Goal: Task Accomplishment & Management: Manage account settings

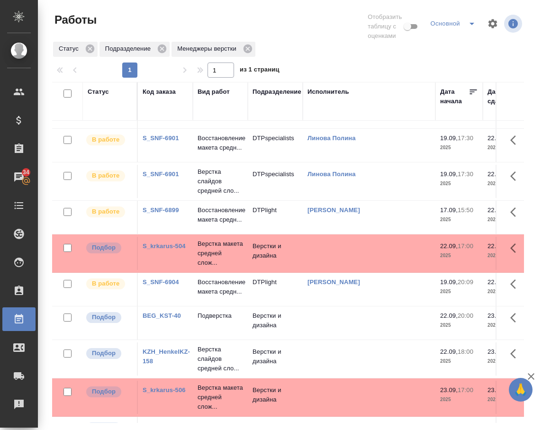
scroll to position [95, 0]
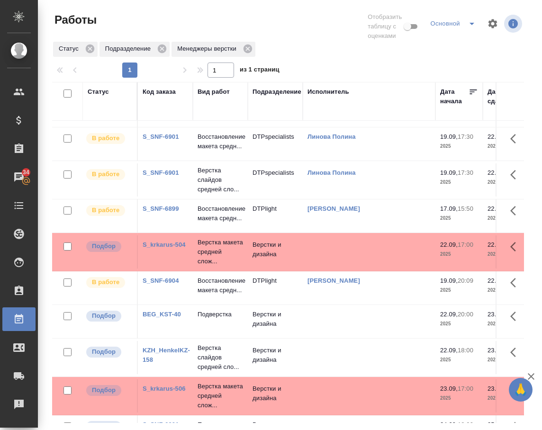
click at [155, 248] on link "S_krkarus-504" at bounding box center [163, 244] width 43 height 7
click at [215, 266] on p "Верстка макета средней слож..." at bounding box center [219, 252] width 45 height 28
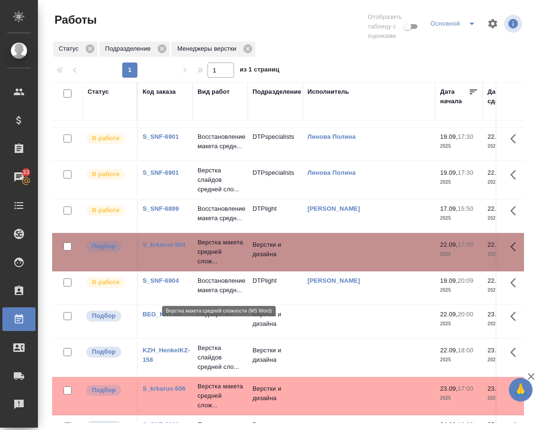
click at [215, 266] on p "Верстка макета средней слож..." at bounding box center [219, 252] width 45 height 28
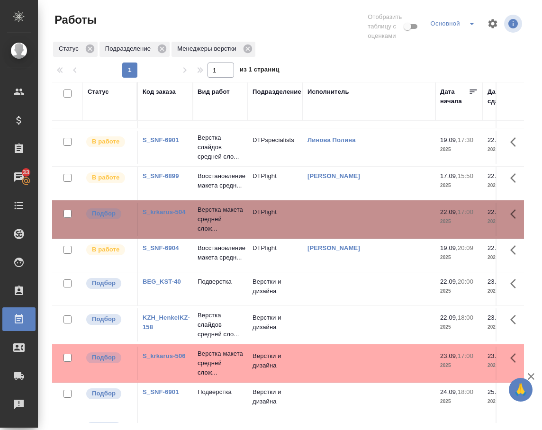
scroll to position [142, 0]
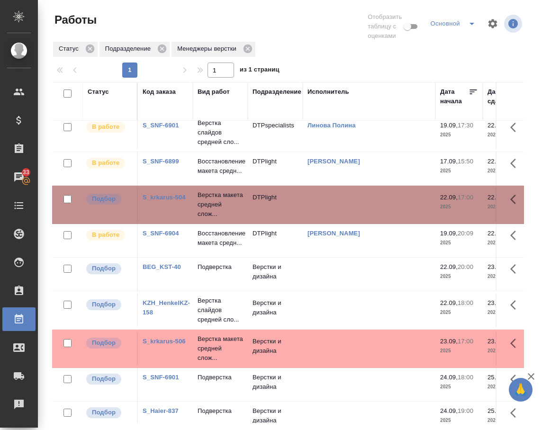
click at [173, 270] on link "BEG_KST-40" at bounding box center [161, 266] width 38 height 7
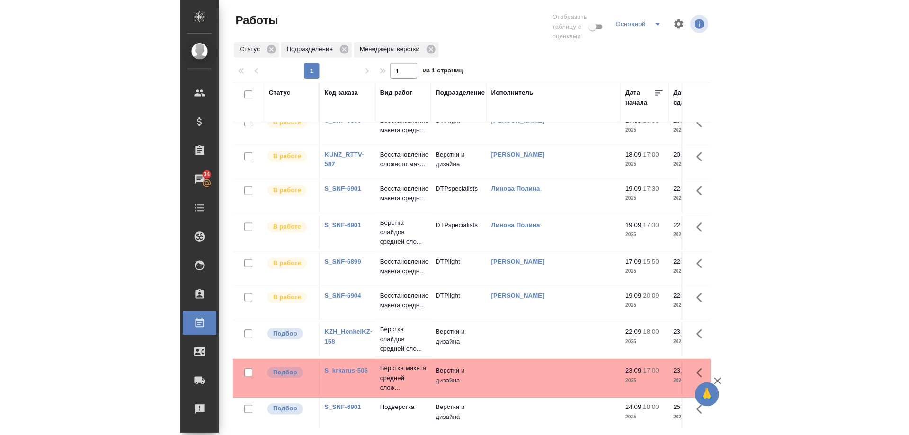
scroll to position [0, 0]
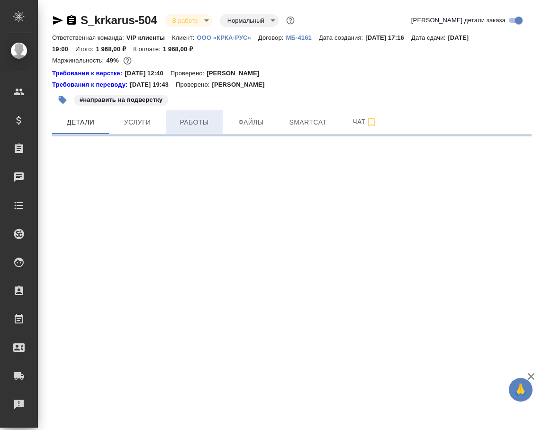
click at [204, 117] on span "Работы" at bounding box center [193, 122] width 45 height 12
select select "RU"
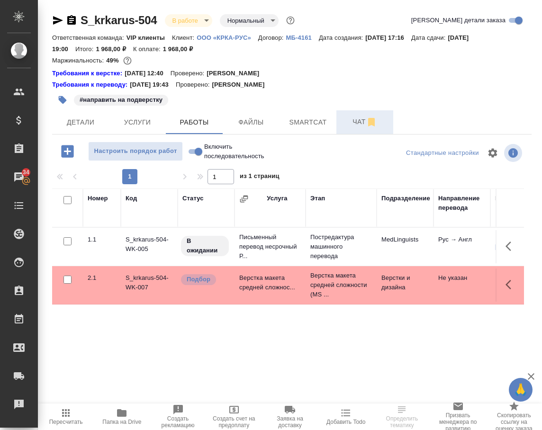
click at [353, 117] on span "Чат" at bounding box center [364, 122] width 45 height 12
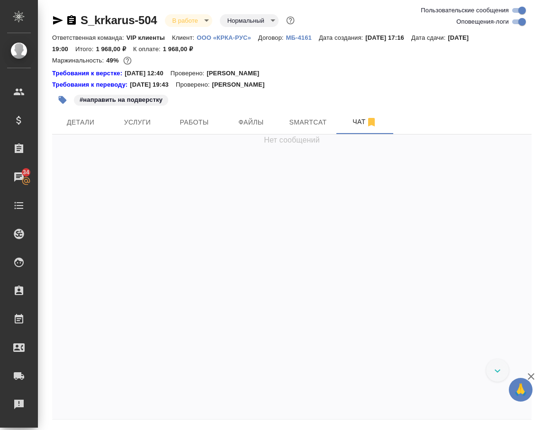
scroll to position [22517, 0]
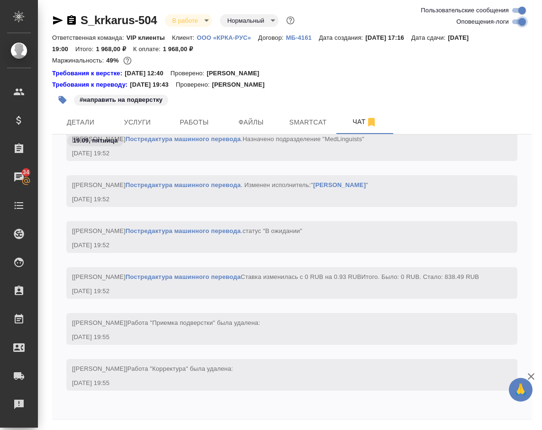
click at [514, 21] on input "Оповещения-логи" at bounding box center [522, 21] width 34 height 11
checkbox input "false"
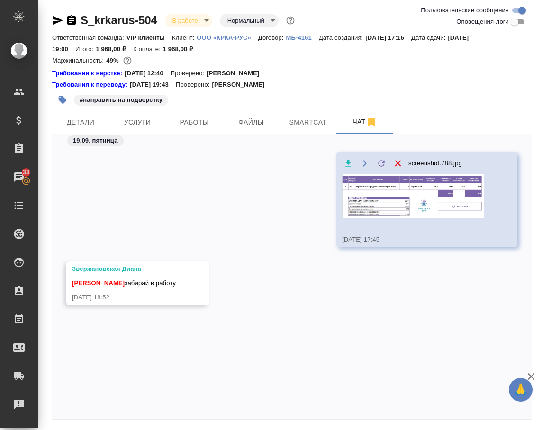
click at [427, 190] on img at bounding box center [413, 196] width 142 height 45
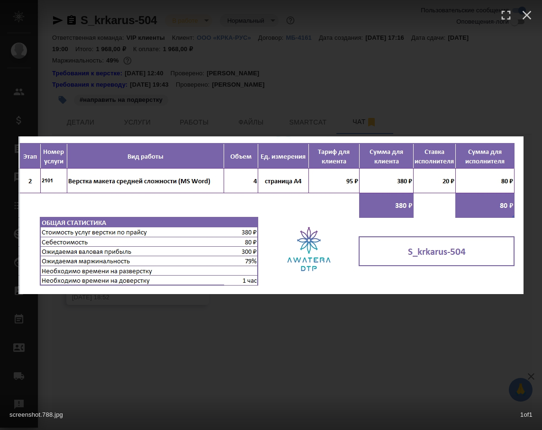
click at [287, 306] on div "screenshot.788.jpg 1 of 1" at bounding box center [271, 215] width 542 height 430
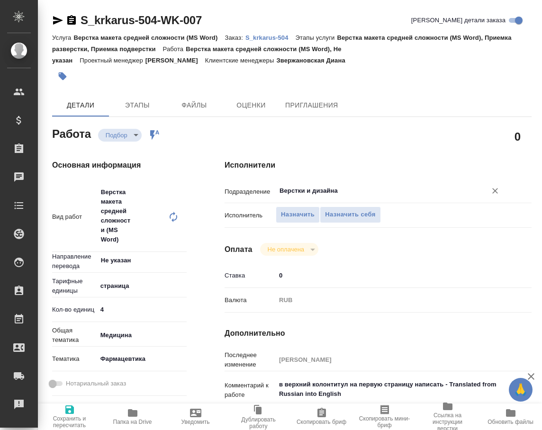
type textarea "x"
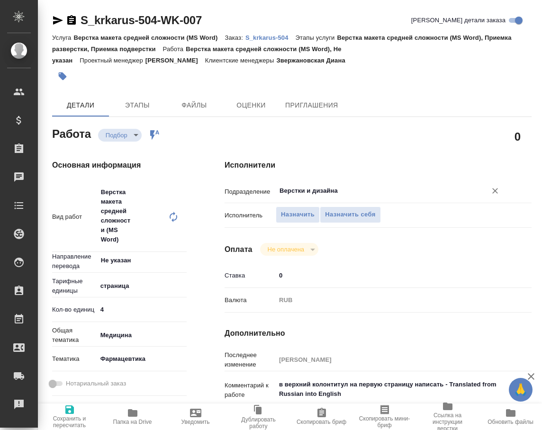
type textarea "x"
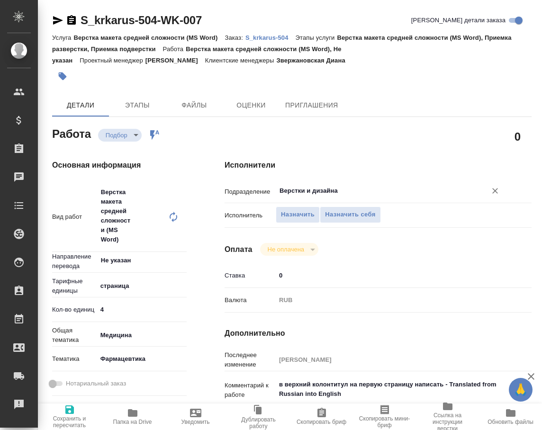
type textarea "x"
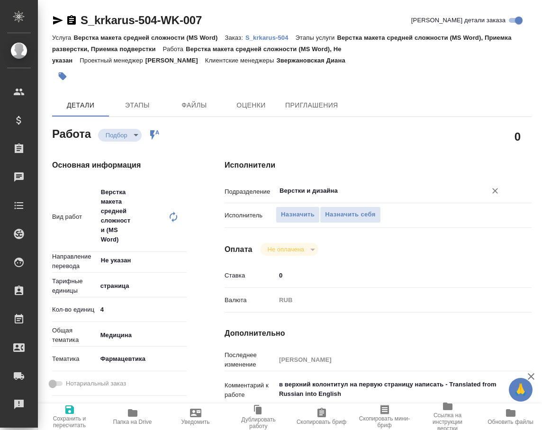
click at [361, 190] on input "Верстки и дизайна" at bounding box center [374, 190] width 193 height 11
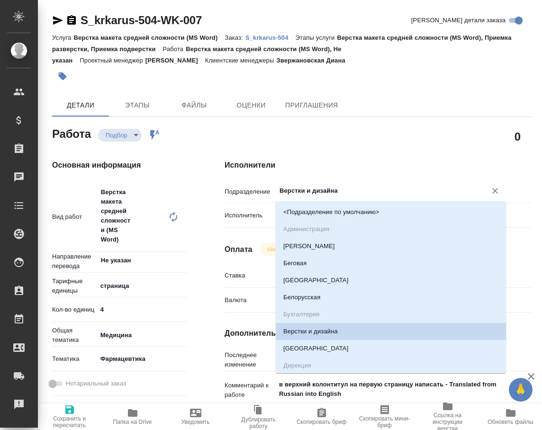
type textarea "x"
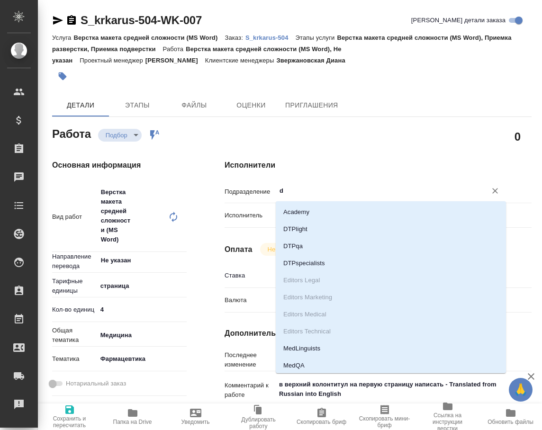
type input "dt"
type textarea "x"
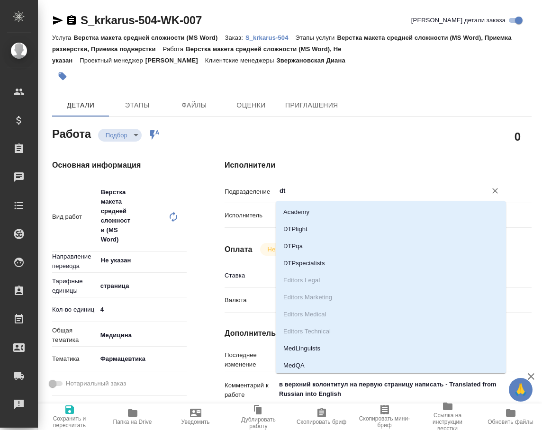
type textarea "x"
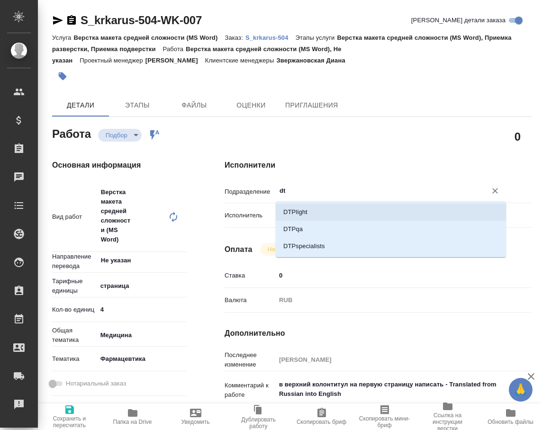
click at [343, 207] on li "DTPlight" at bounding box center [391, 212] width 230 height 17
type textarea "x"
type input "DTPlight"
type textarea "x"
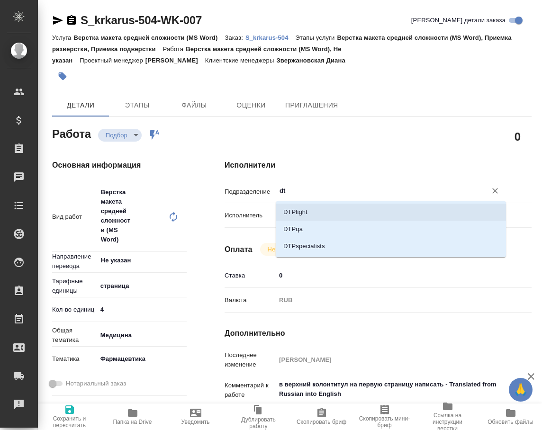
type textarea "x"
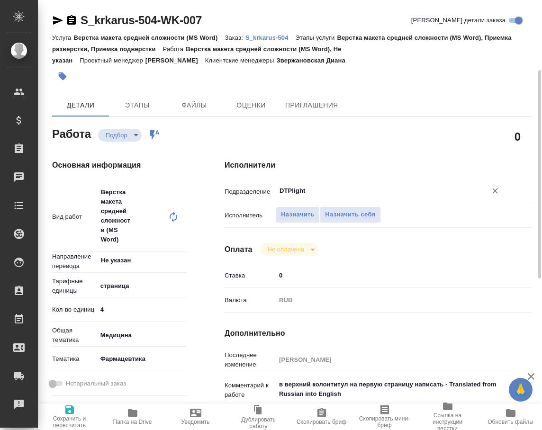
scroll to position [47, 0]
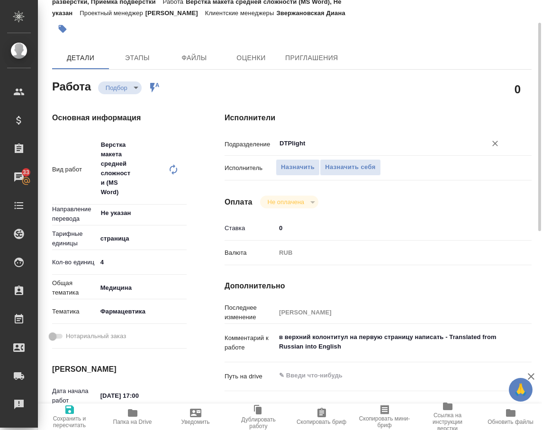
type input "DTPlight"
type textarea "x"
click at [279, 336] on textarea "в верхний колонтитул на первую страницу написать - Translated from Russian into…" at bounding box center [390, 342] width 229 height 26
type textarea "x"
type textarea "жв верхний колонтитул на первую страницу написать - Translated from Russian int…"
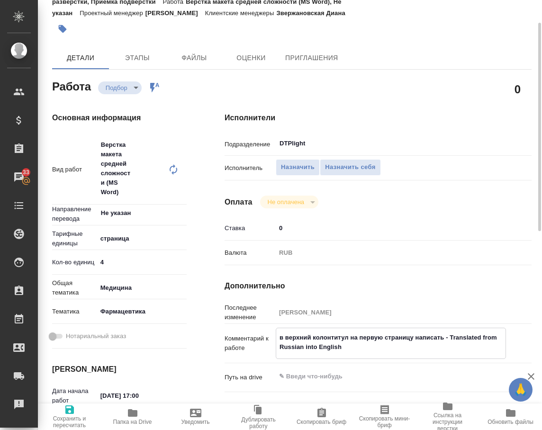
type textarea "x"
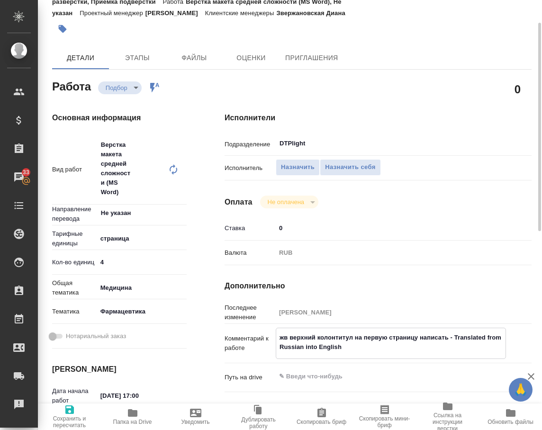
type textarea "ждв верхний колонтитул на первую страницу написать - Translated from Russian in…"
type textarea "x"
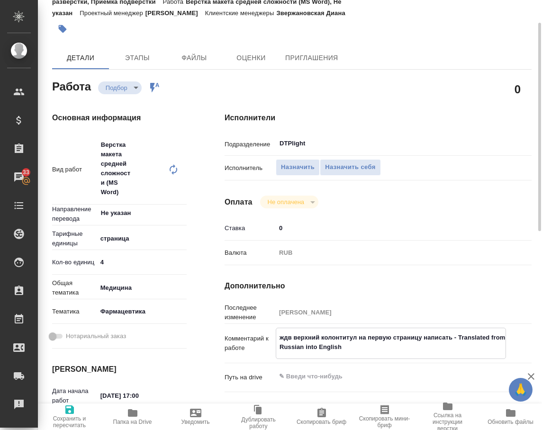
type textarea "x"
type textarea "ждев верхний колонтитул на первую страницу написать - Translated from Russian i…"
type textarea "x"
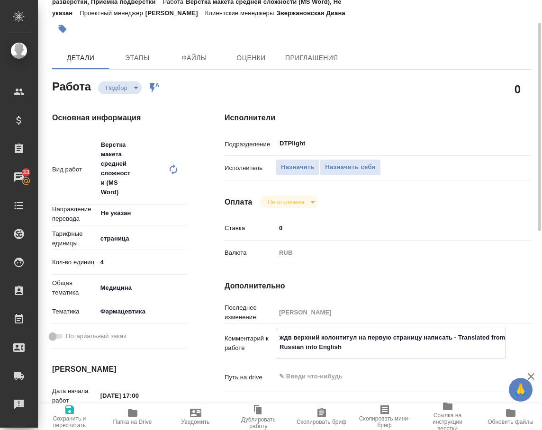
type textarea "x"
type textarea "ждемв верхний колонтитул на первую страницу написать - Translated from Russian …"
type textarea "x"
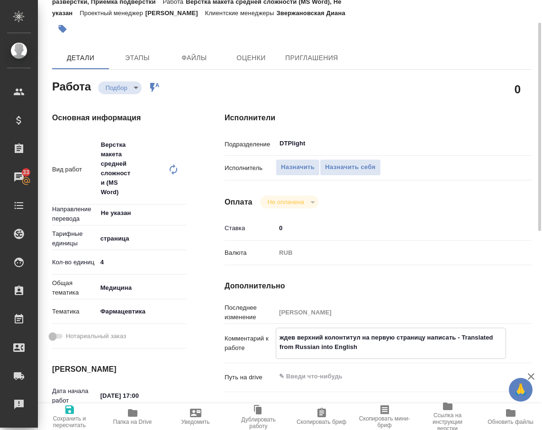
type textarea "x"
type textarea "ждем в верхний колонтитул на первую страницу написать - Translated from Russian…"
type textarea "x"
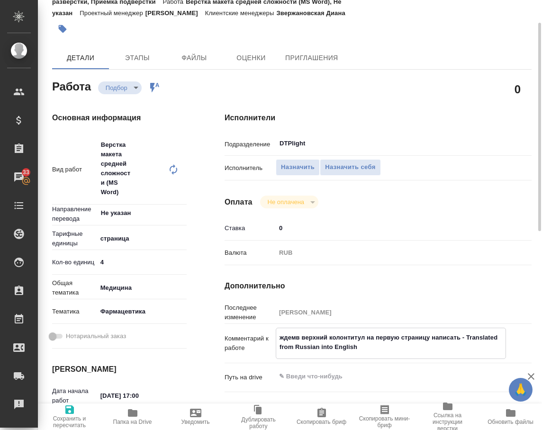
type textarea "x"
type textarea "ждем пв верхний колонтитул на первую страницу написать - Translated from Russia…"
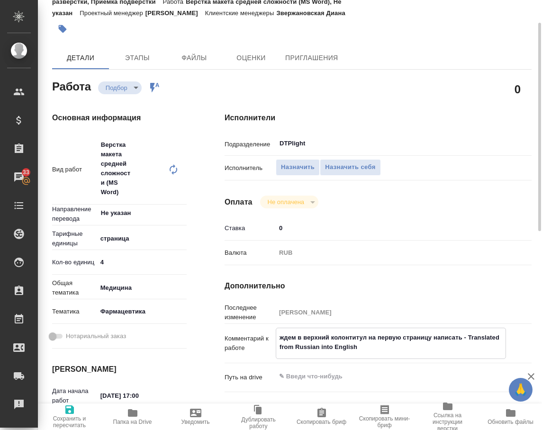
type textarea "x"
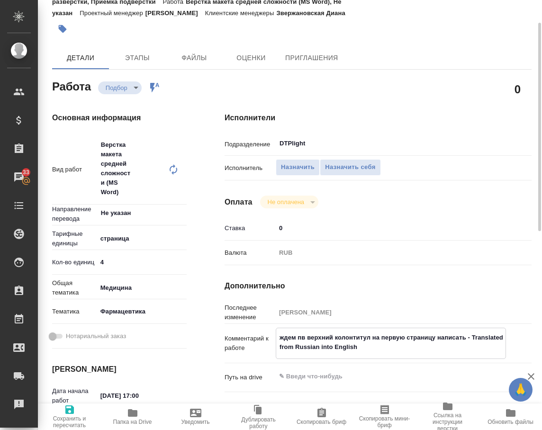
type textarea "ждем пев верхний колонтитул на первую страницу написать - Translated from Russi…"
type textarea "x"
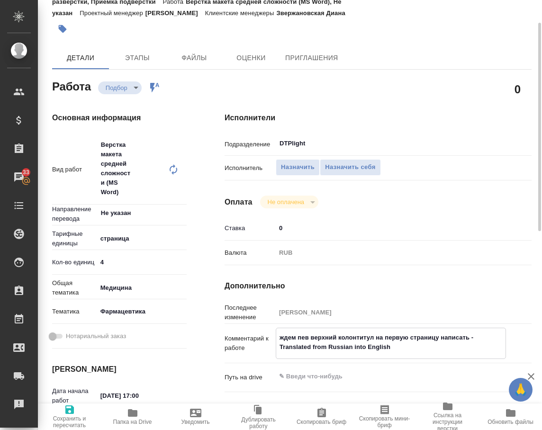
type textarea "x"
type textarea "ждем перв верхний колонтитул на первую страницу написать - Translated from Russ…"
type textarea "x"
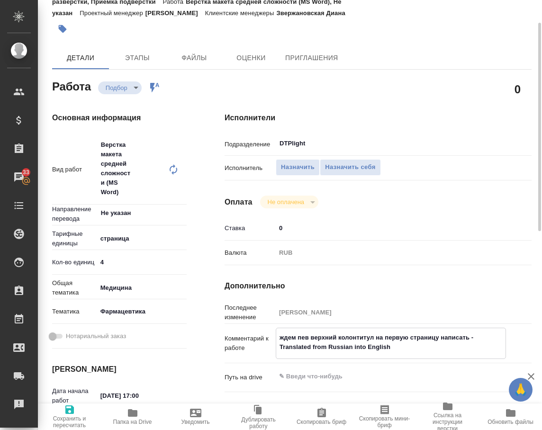
type textarea "x"
type textarea "ждем перев верхний колонтитул на первую страницу написать - Translated from Rus…"
type textarea "x"
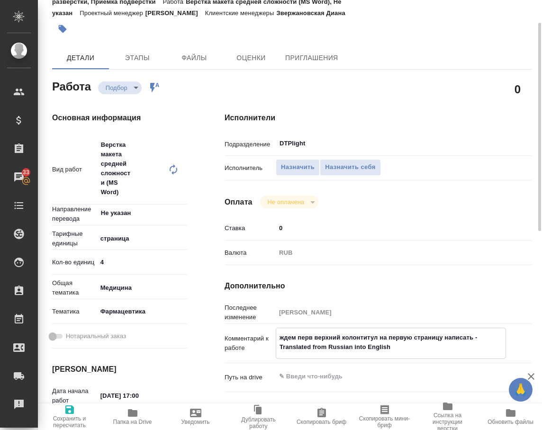
type textarea "x"
type textarea "ждем перевв верхний колонтитул на первую страницу написать - Translated from Ru…"
type textarea "x"
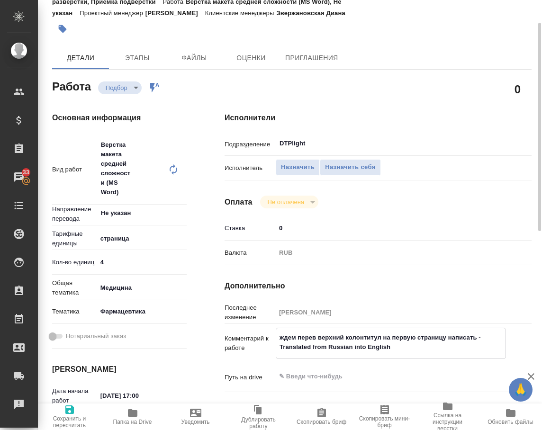
type textarea "x"
type textarea "ждем перевов верхний колонтитул на первую страницу написать - Translated from R…"
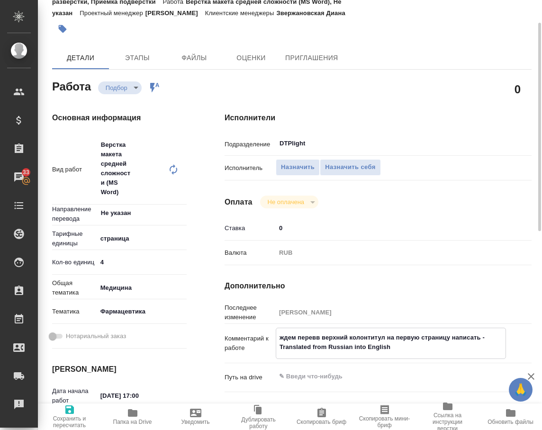
type textarea "x"
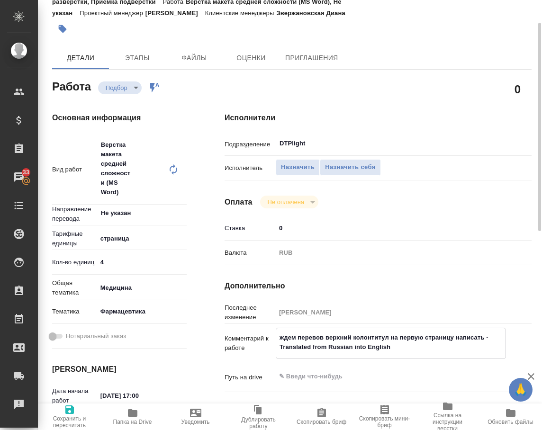
type textarea "ждем переводв верхний колонтитул на первую страницу написать - Translated from …"
type textarea "x"
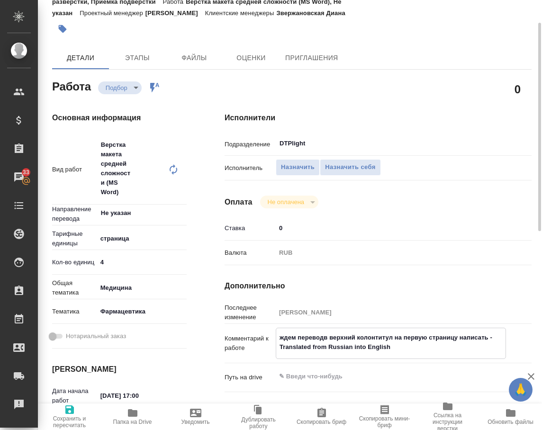
type textarea "x"
type textarea "ждем перевод в верхний колонтитул на первую страницу написать - Translated from…"
type textarea "x"
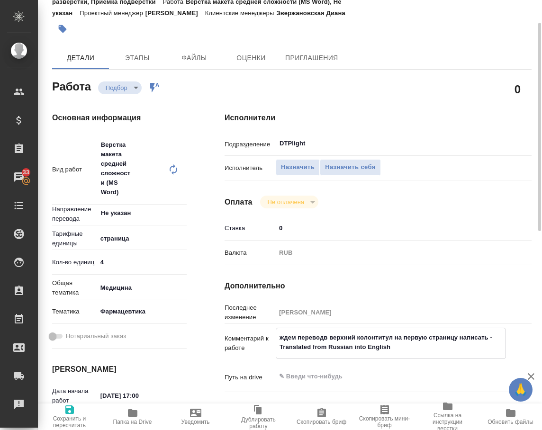
type textarea "x"
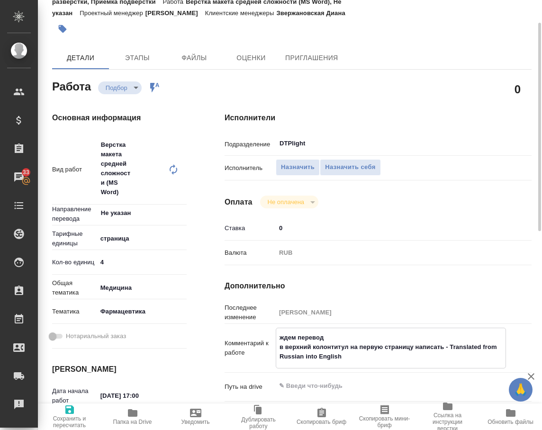
type textarea "x"
type textarea "ждем перевод в верхний колонтитул на первую страницу написать - Translated from…"
type textarea "x"
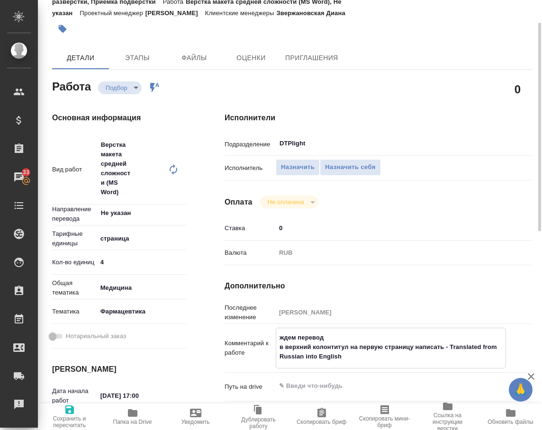
type textarea "x"
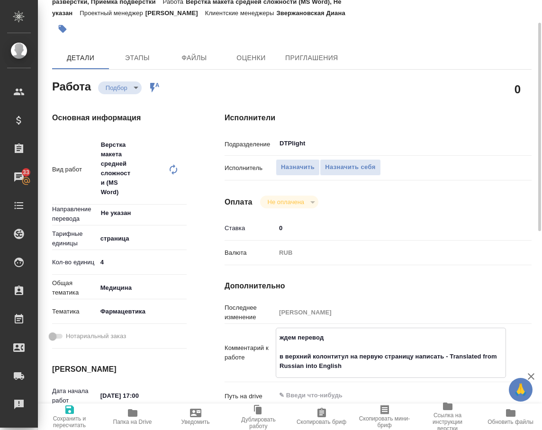
type textarea "ждем перевод в верхний колонтитул на первую страницу написать - Translated from…"
type textarea "x"
click at [68, 414] on icon "button" at bounding box center [69, 409] width 11 height 11
type textarea "x"
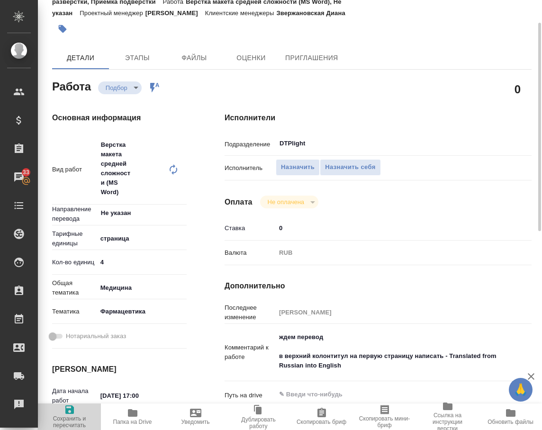
type textarea "x"
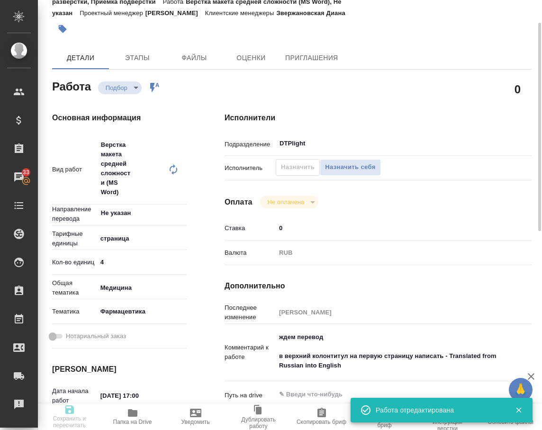
type textarea "x"
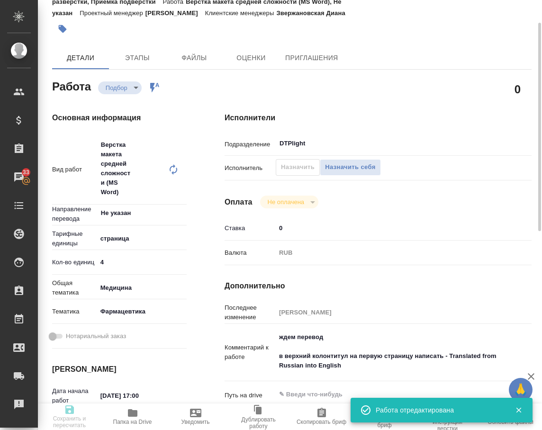
type textarea "x"
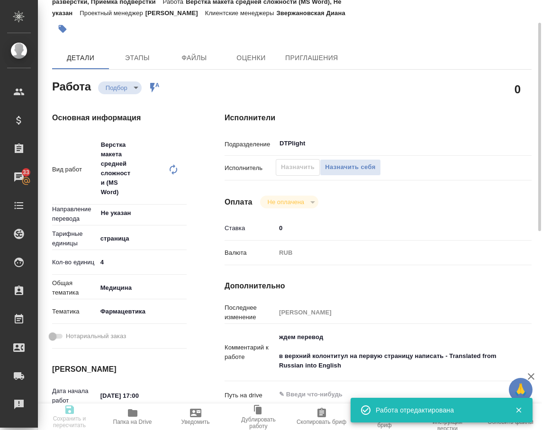
type input "recruiting"
type textarea "Верстка макета средней сложности (MS Word)"
type textarea "x"
type input "Не указан"
type input "5a8b1489cc6b4906c91bfdb2"
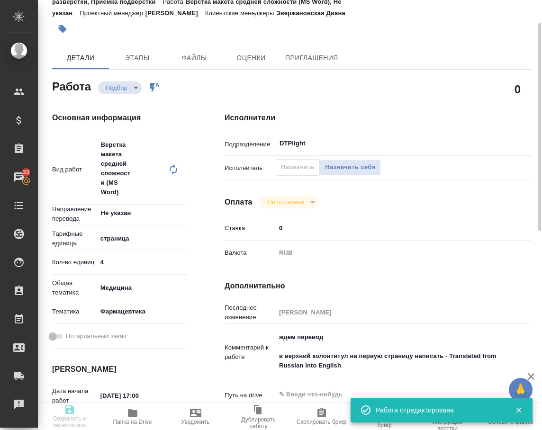
type input "4"
type input "med"
type input "6149832f2b7be24903fd7a82"
type input "22.09.2025 17:00"
type input "22.09.2025 18:00"
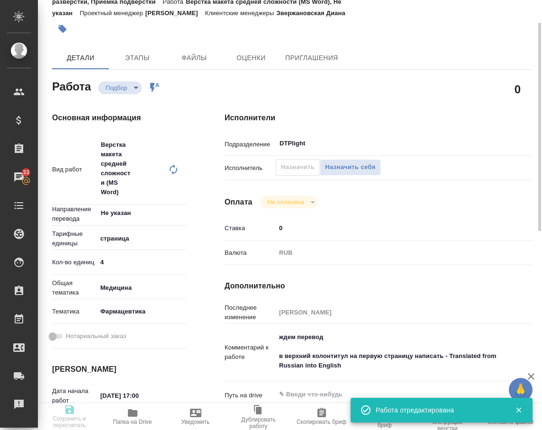
type input "22.09.2025 19:00"
type input "DTPlight"
type input "notPayed"
type input "0"
type input "RUB"
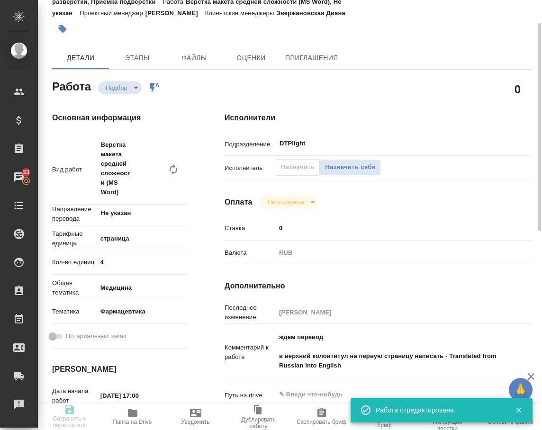
type input "Грабко Мария"
type textarea "ждем перевод в верхний колонтитул на первую страницу написать - Translated from…"
type textarea "x"
type input "S_krkarus-504"
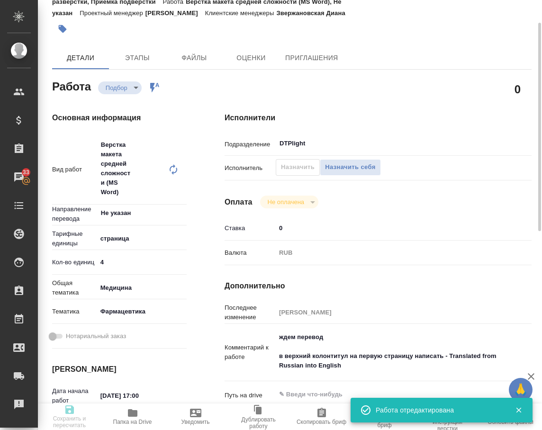
type input "Верстка макета средней сложности (MS Word)"
type input "Верстка макета средней сложности (MS Word), Приемка разверстки, Приемка подверс…"
type input "Звержановская Диана"
type input "Арсеньева Вера"
type input "/Clients/ООО «КРКА-РУС»/Orders/S_krkarus-504"
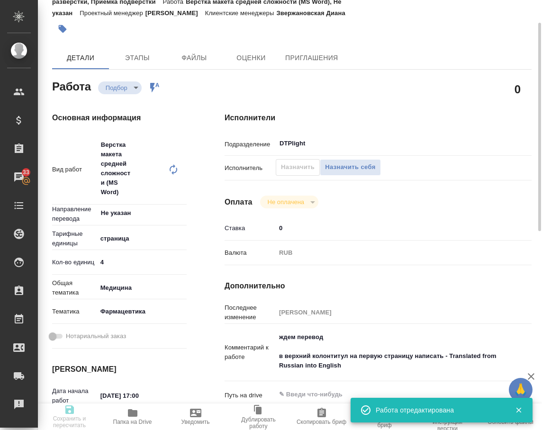
type textarea "x"
type textarea "КРКА Дехинел® таблетки для кошек (Пирантел + Празиквантел), таблетки для оральн…"
type textarea "x"
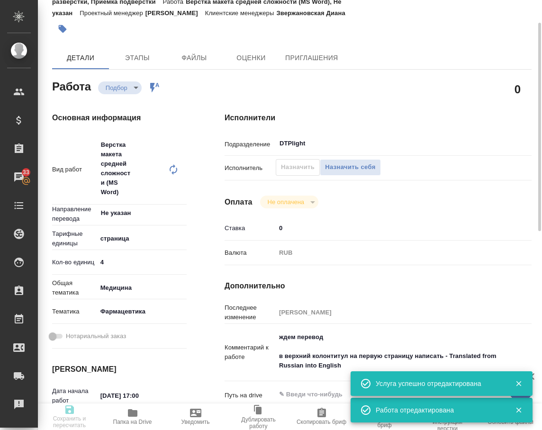
type textarea "x"
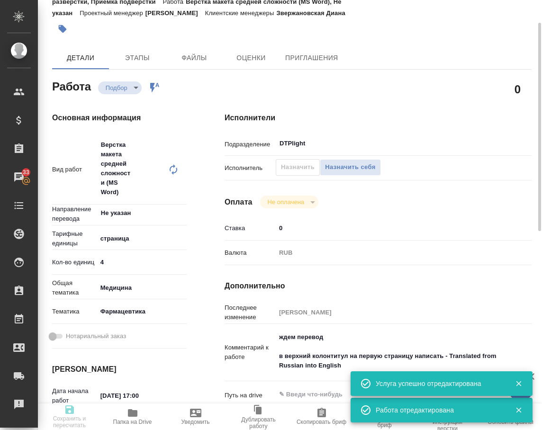
type textarea "x"
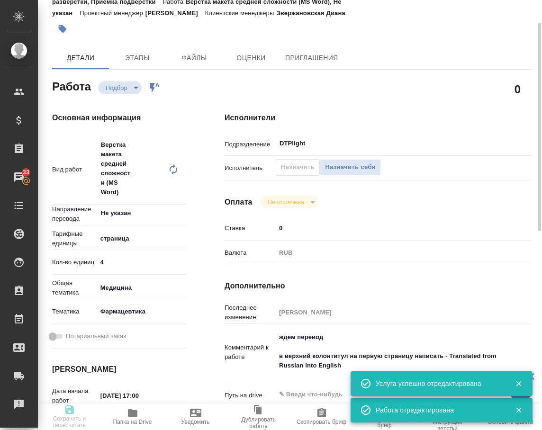
type textarea "x"
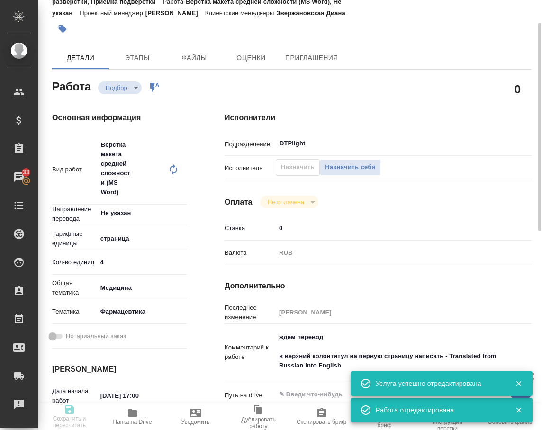
type textarea "x"
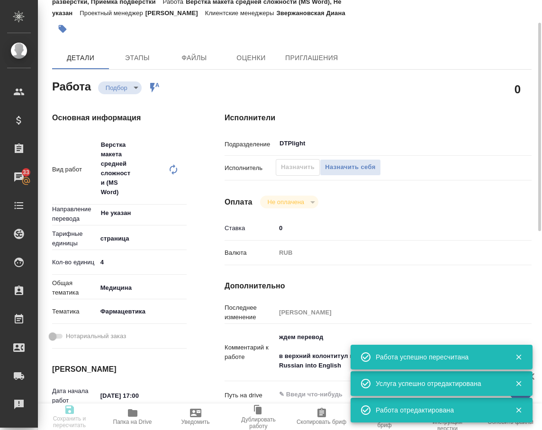
type input "recruiting"
type textarea "Верстка макета средней сложности (MS Word)"
type textarea "x"
type input "Не указан"
type input "5a8b1489cc6b4906c91bfdb2"
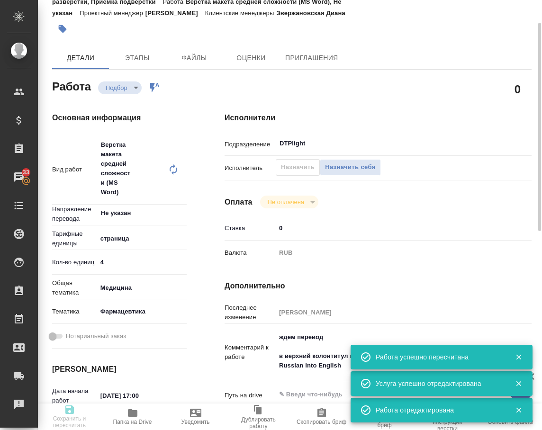
type input "4"
type input "med"
type input "6149832f2b7be24903fd7a82"
type input "22.09.2025 17:00"
type input "22.09.2025 18:00"
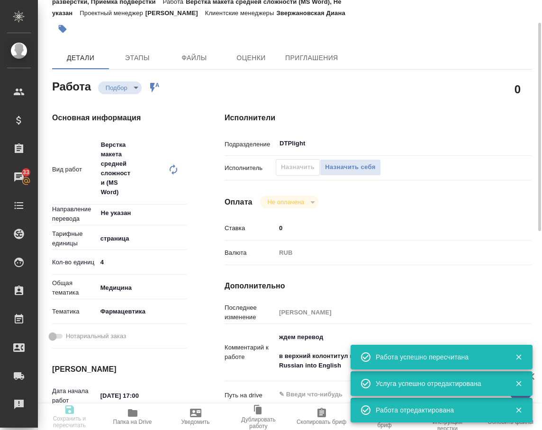
type input "22.09.2025 19:00"
type input "DTPlight"
type input "notPayed"
type input "0"
type input "RUB"
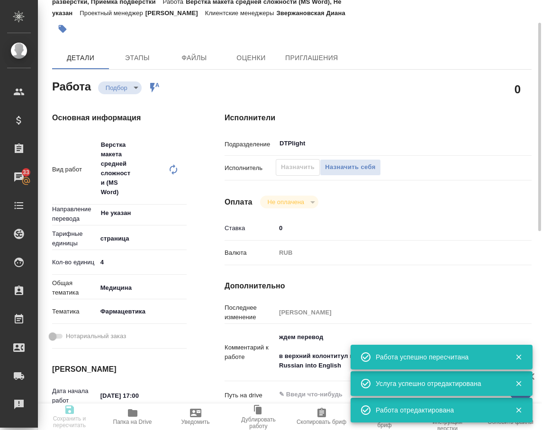
type input "Грабко Мария"
type textarea "ждем перевод в верхний колонтитул на первую страницу написать - Translated from…"
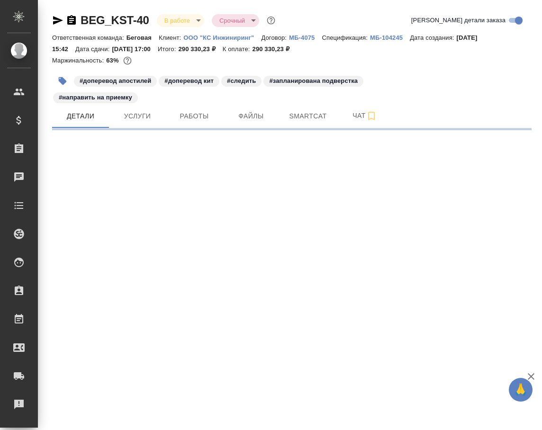
select select "RU"
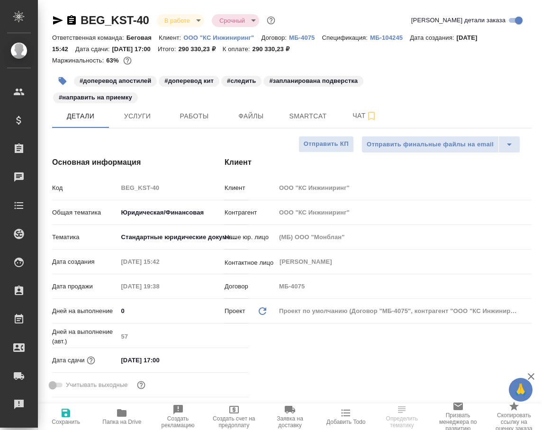
type textarea "x"
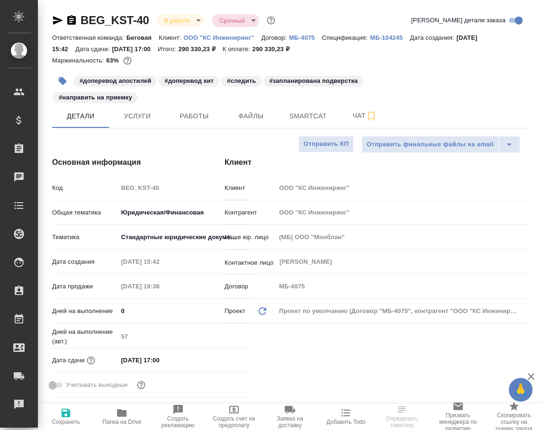
type textarea "x"
click at [194, 119] on span "Работы" at bounding box center [193, 116] width 45 height 12
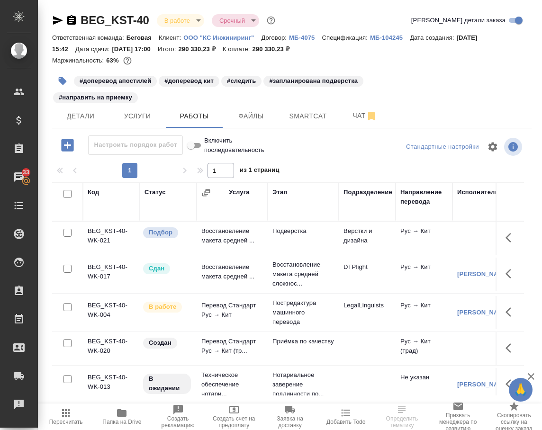
click at [285, 236] on p "Подверстка" at bounding box center [303, 230] width 62 height 9
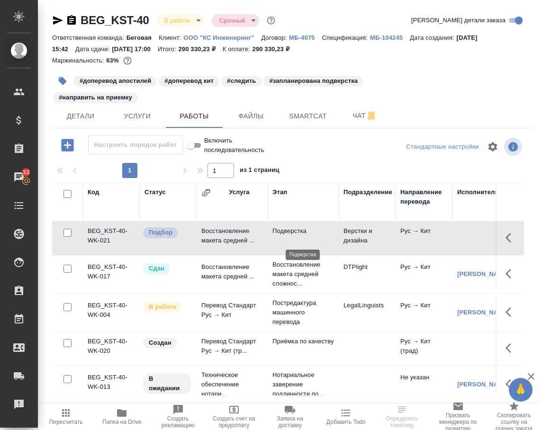
click at [285, 236] on p "Подверстка" at bounding box center [303, 230] width 62 height 9
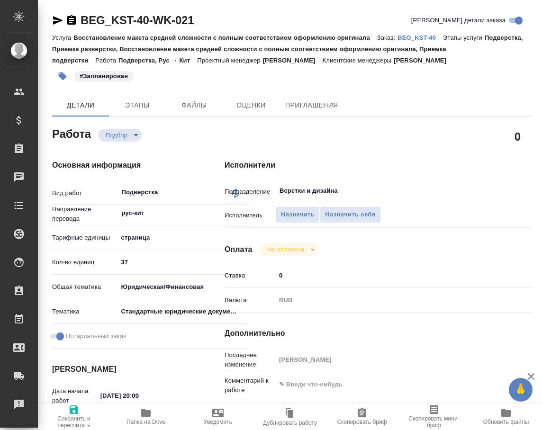
type textarea "x"
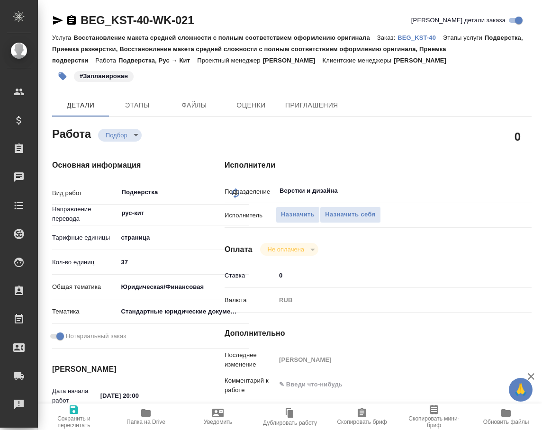
type textarea "x"
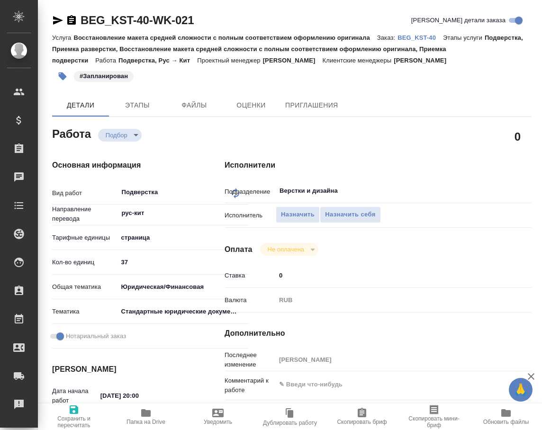
type textarea "x"
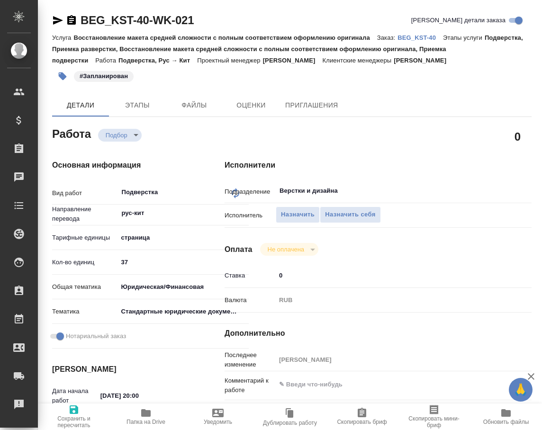
type textarea "x"
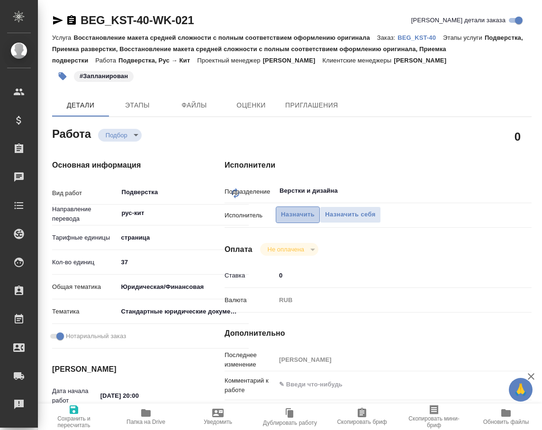
click at [292, 213] on span "Назначить" at bounding box center [298, 214] width 34 height 11
type textarea "x"
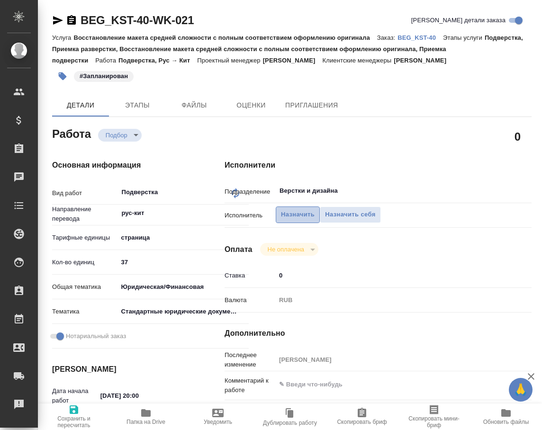
type textarea "x"
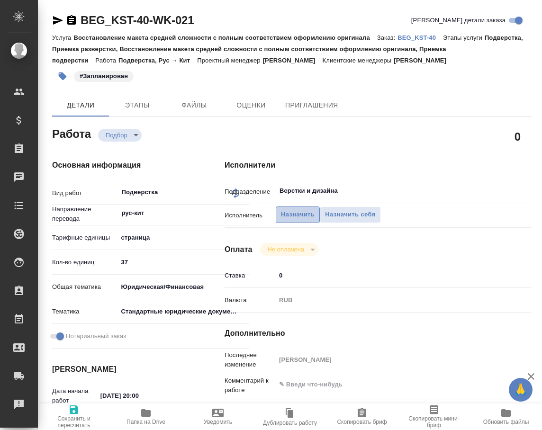
type textarea "x"
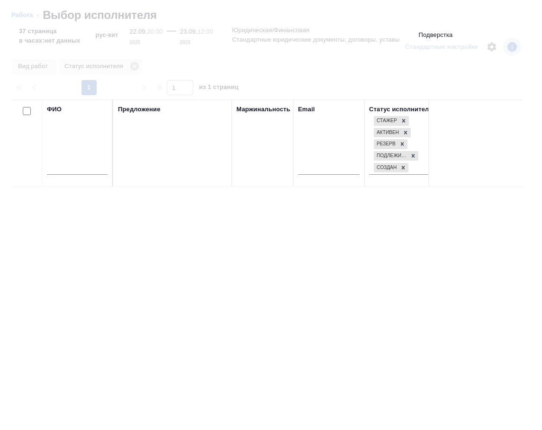
click at [87, 171] on input "text" at bounding box center [77, 169] width 61 height 12
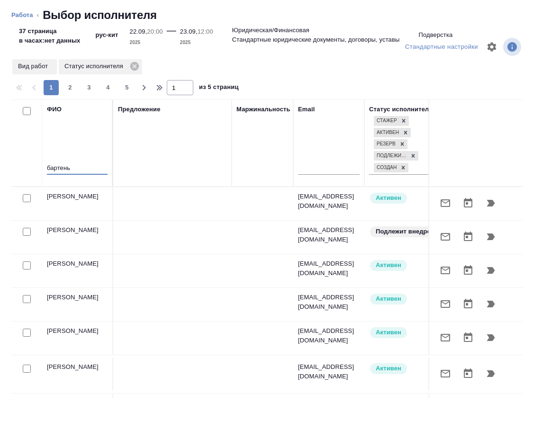
type input "бартенье"
type textarea "x"
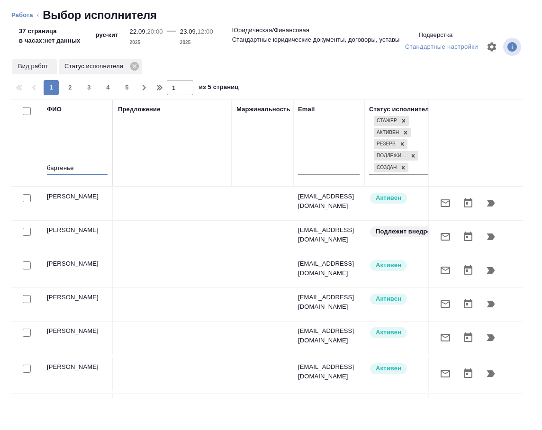
type textarea "x"
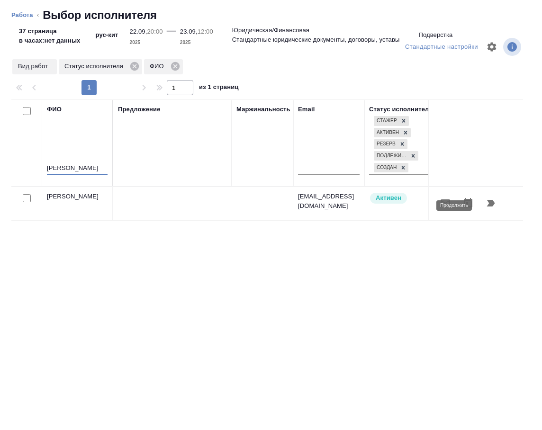
type input "бартеньева"
click at [489, 206] on icon "button" at bounding box center [491, 203] width 8 height 7
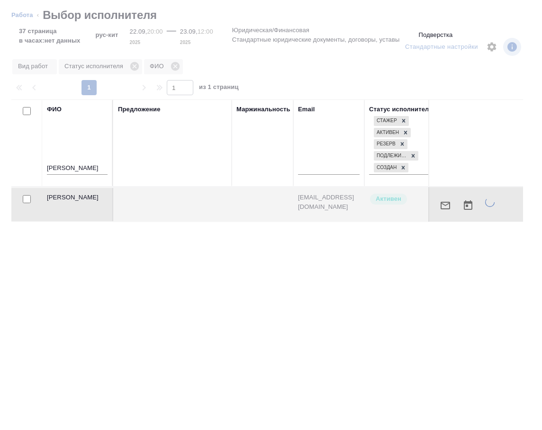
type textarea "x"
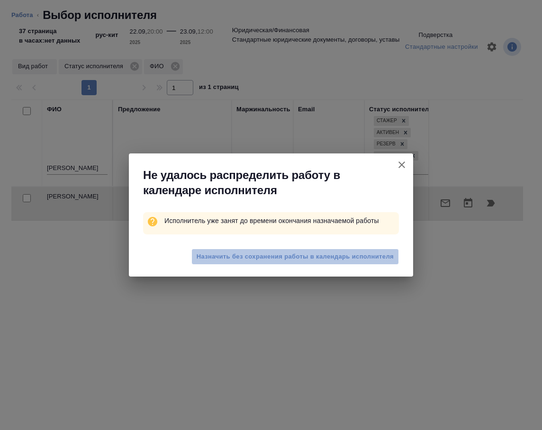
drag, startPoint x: 345, startPoint y: 252, endPoint x: 231, endPoint y: 429, distance: 210.8
click at [344, 252] on span "Назначить без сохранения работы в календарь исполнителя" at bounding box center [294, 256] width 197 height 11
type textarea "x"
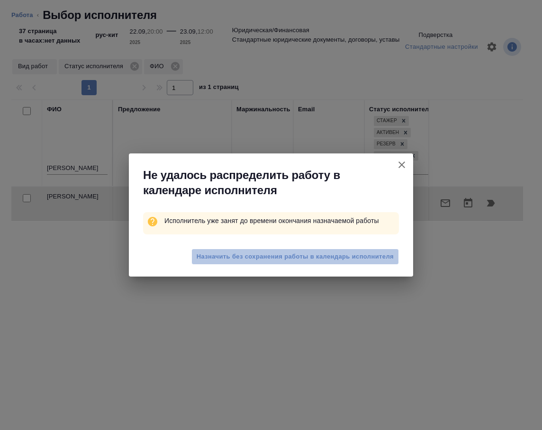
type textarea "x"
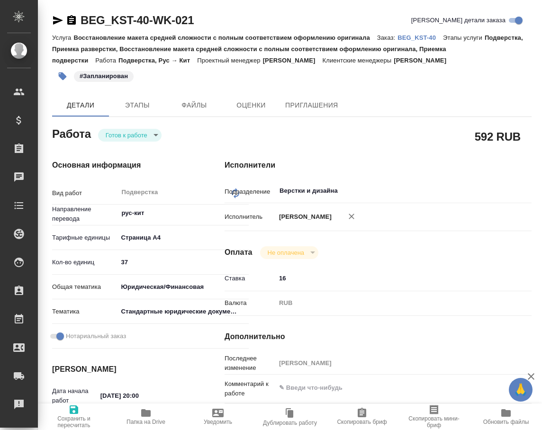
type textarea "x"
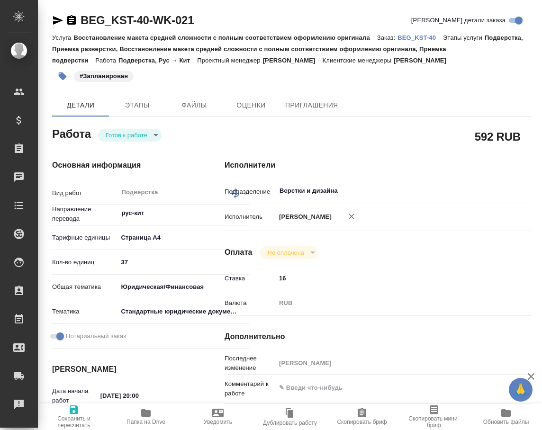
type textarea "x"
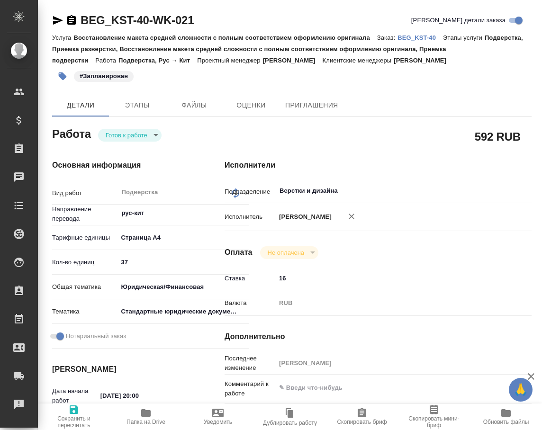
type textarea "x"
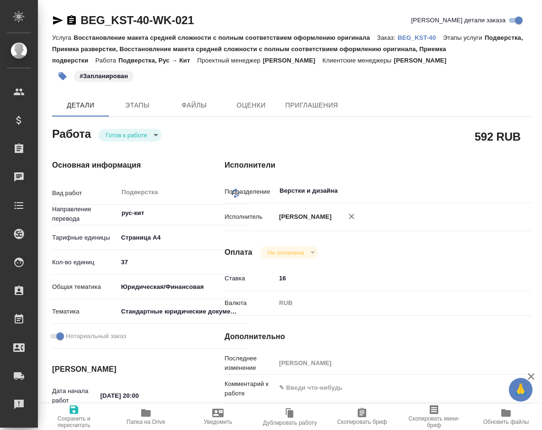
type textarea "x"
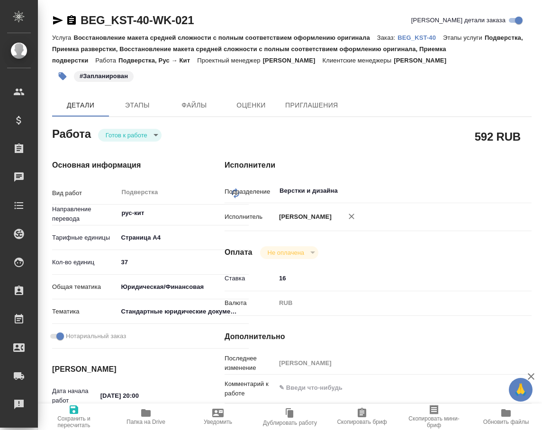
type textarea "x"
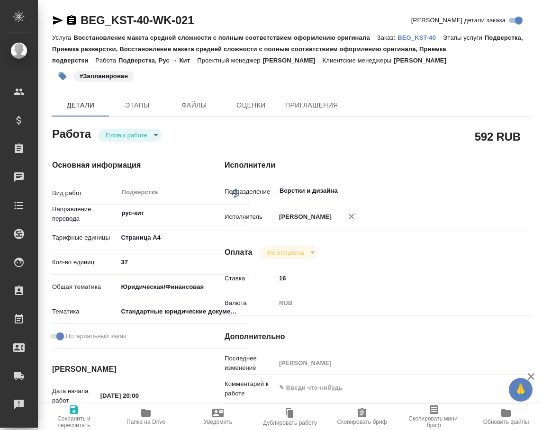
type textarea "x"
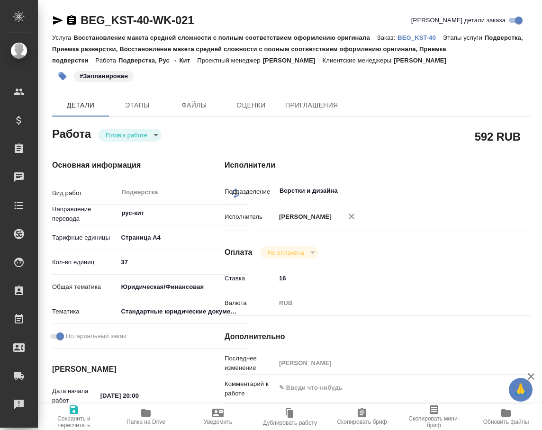
type textarea "x"
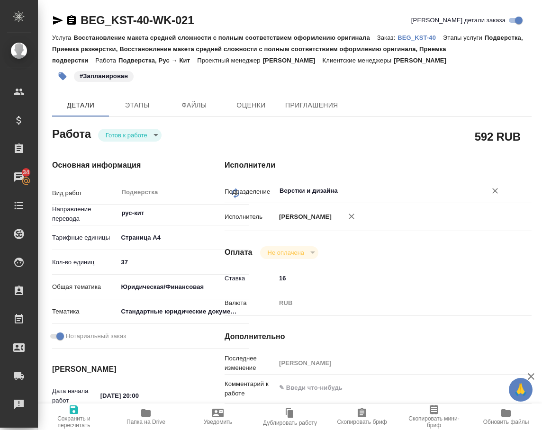
click at [351, 190] on input "Верстки и дизайна" at bounding box center [374, 190] width 193 height 11
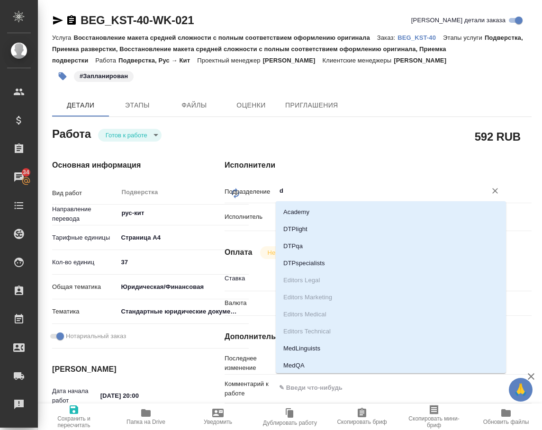
type input "dt"
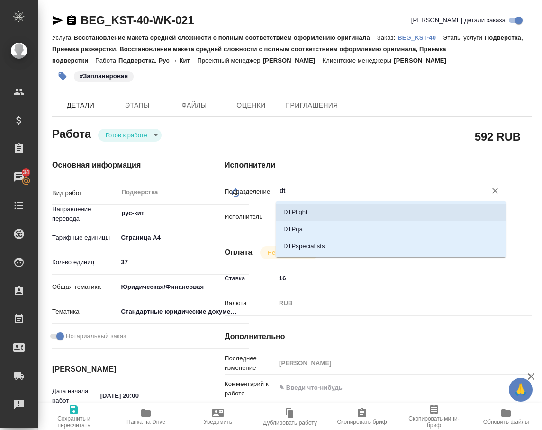
click at [313, 210] on li "DTPlight" at bounding box center [391, 212] width 230 height 17
type textarea "x"
type input "DTPlight"
type textarea "x"
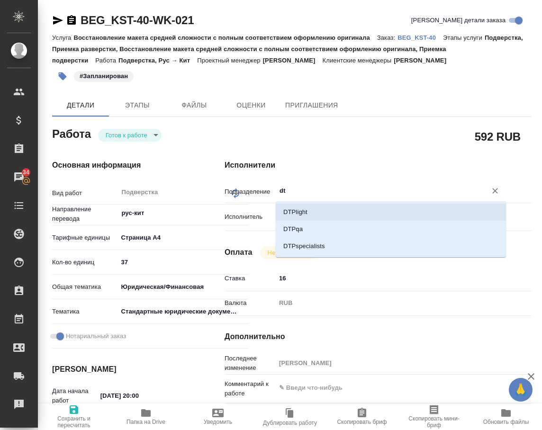
type textarea "x"
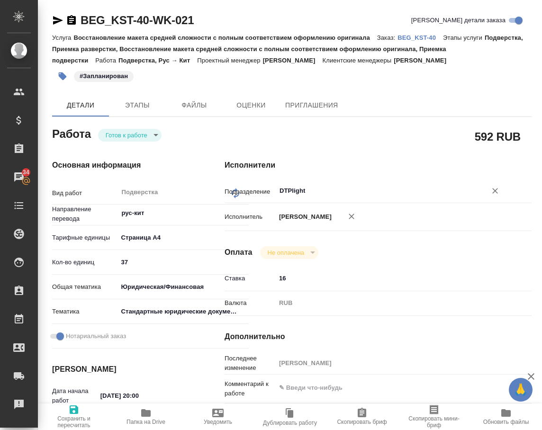
type input "DTPlight"
click at [74, 408] on icon "button" at bounding box center [73, 409] width 11 height 11
type textarea "x"
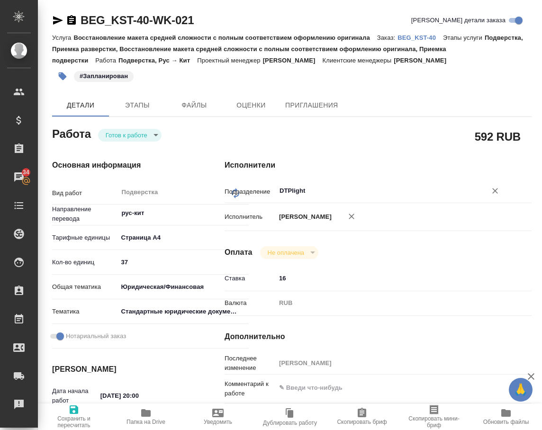
type textarea "x"
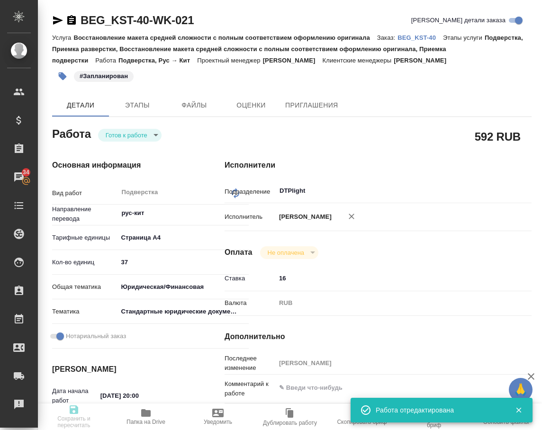
type textarea "x"
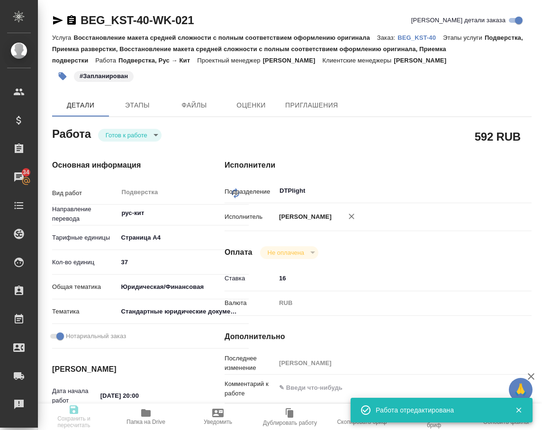
type textarea "x"
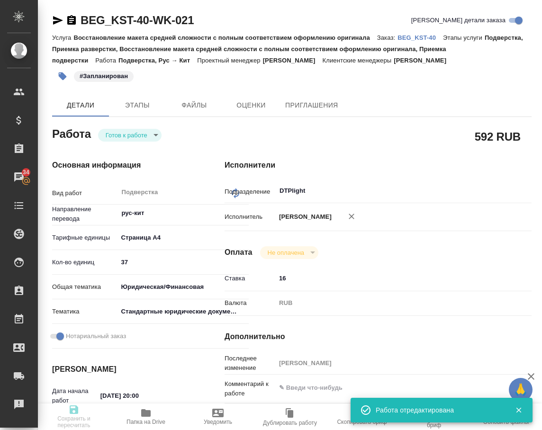
type input "readyForWork"
type textarea "Подверстка"
type textarea "x"
type input "рус-кит"
type input "5f036ec4e16dec2d6b59c8ff"
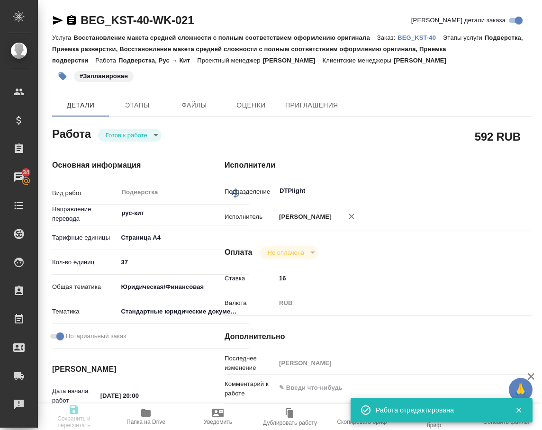
type input "37"
type input "yr-fn"
type input "5f647205b73bc97568ca66bf"
checkbox input "true"
type input "[DATE] 20:00"
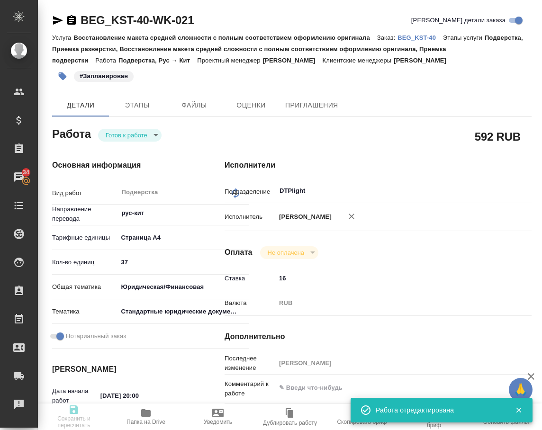
type input "[DATE] 12:00"
type input "[DATE] 13:28"
type input "DTPlight"
type input "notPayed"
type input "16"
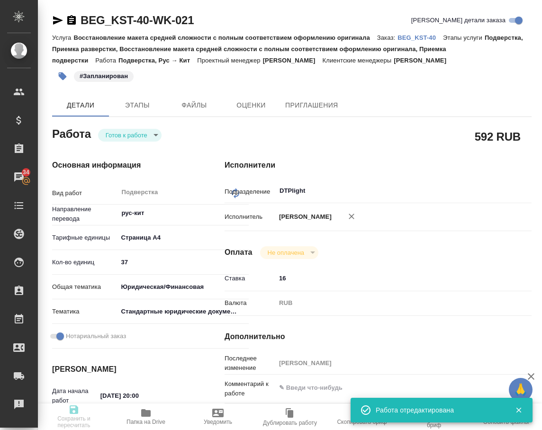
type input "RUB"
type input "[PERSON_NAME]"
type textarea "x"
type textarea "/Clients/КС Сервис энд Консалтинг/Orders/BEG_KST-40/DTP/BEG_KST-40-WK-021"
type textarea "x"
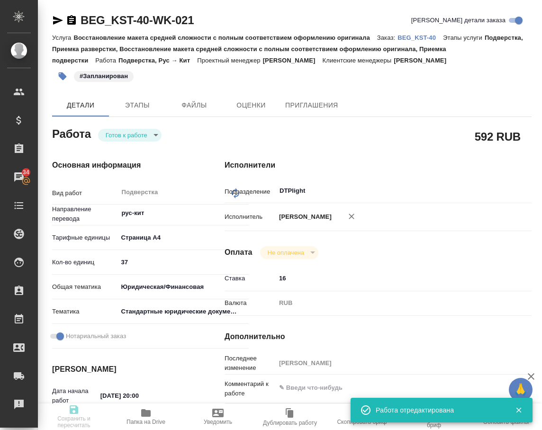
type input "BEG_KST-40"
type input "Восстановление макета средней сложности с полным соответствием оформлению ориги…"
type input "Подверстка, Приемка разверстки, Восстановление макета средней сложности с полны…"
type input "[PERSON_NAME]"
type input "Арсеньева Вера"
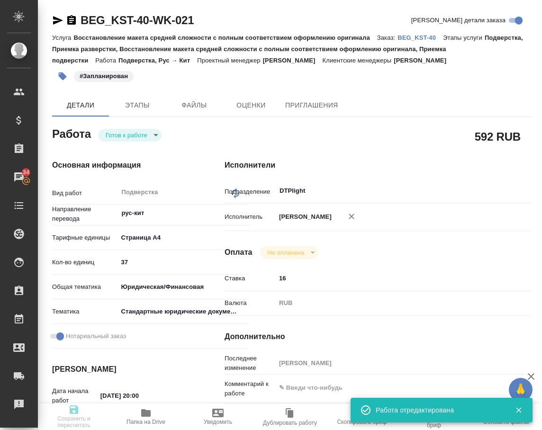
type input "/Clients/КС Сервис энд Консалтинг/Orders/BEG_KST-40"
type textarea "x"
type textarea "Будет доперевод апостилей и печатей, в начале каждого файла можно сверху смело …"
type textarea "x"
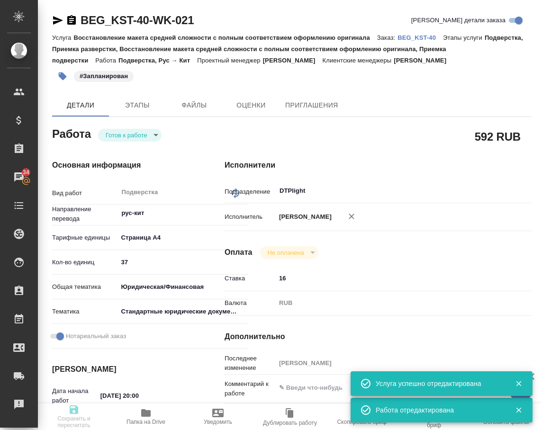
type textarea "x"
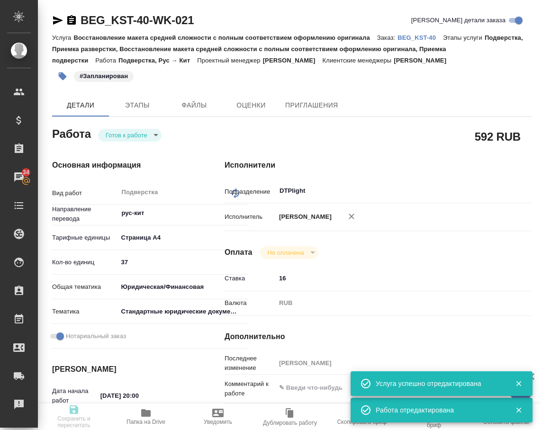
type textarea "x"
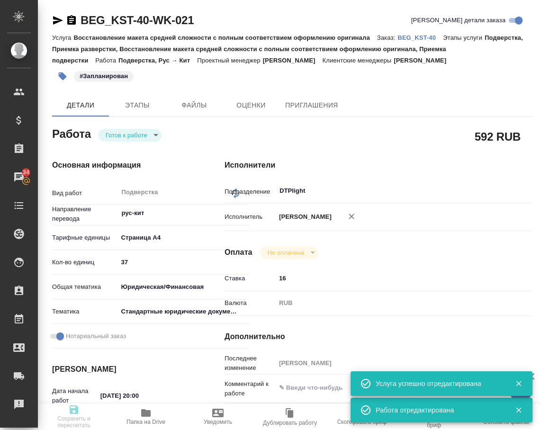
type textarea "x"
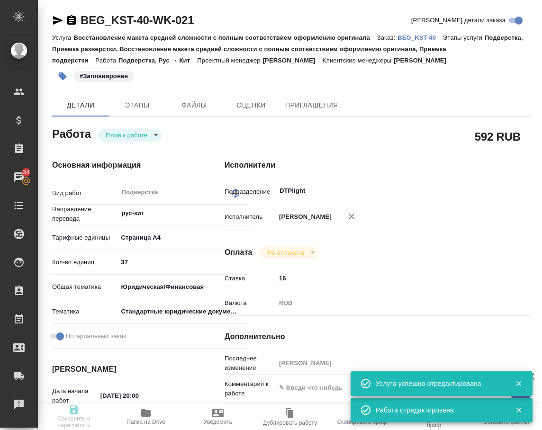
type textarea "x"
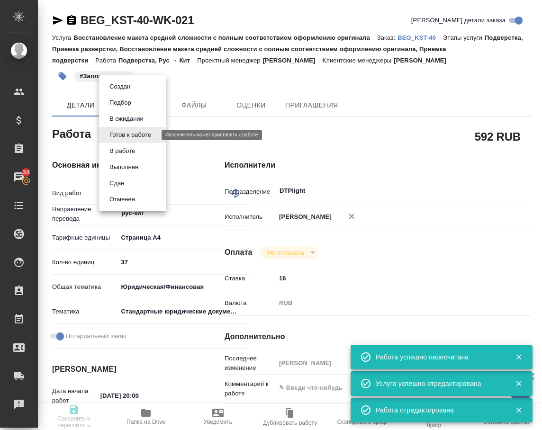
click at [142, 136] on body "🙏 .cls-1 fill:#fff; AWATERA Arsenyeva Vera Клиенты Спецификации Заказы 34 Чаты …" at bounding box center [271, 215] width 542 height 430
type input "readyForWork"
type textarea "Подверстка"
type textarea "x"
type input "рус-кит"
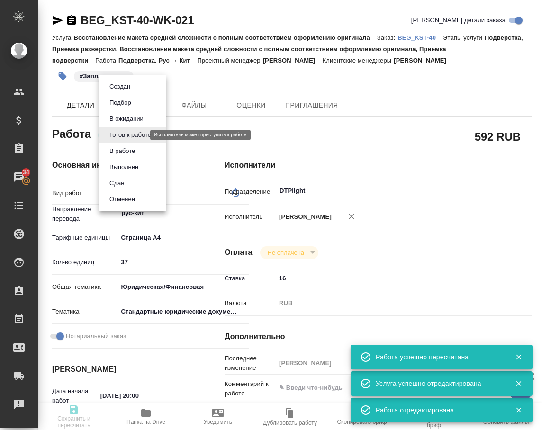
type input "5f036ec4e16dec2d6b59c8ff"
type input "37"
type input "yr-fn"
type input "5f647205b73bc97568ca66bf"
checkbox input "true"
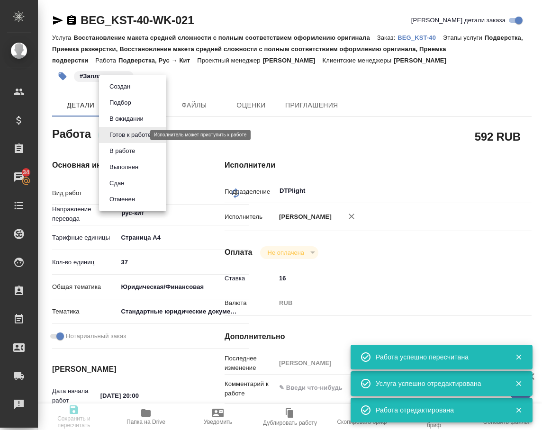
type input "22.09.2025 20:00"
type input "23.09.2025 12:00"
type input "23.09.2025 13:28"
type input "DTPlight"
type input "notPayed"
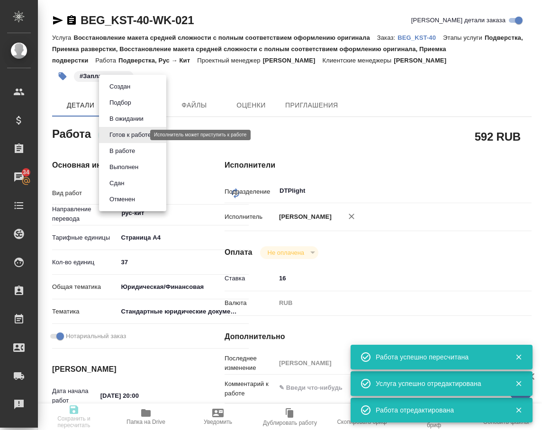
type input "16"
type input "RUB"
type input "Арсеньева Вера"
type textarea "x"
type textarea "/Clients/КС Сервис энд Консалтинг/Orders/BEG_KST-40/DTP/BEG_KST-40-WK-021"
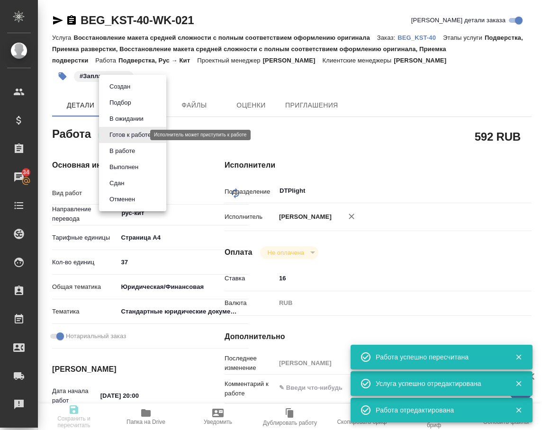
type textarea "x"
type input "BEG_KST-40"
type input "Восстановление макета средней сложности с полным соответствием оформлению ориги…"
type input "Подверстка, Приемка разверстки, Восстановление макета средней сложности с полны…"
type input "Антонова Кристина"
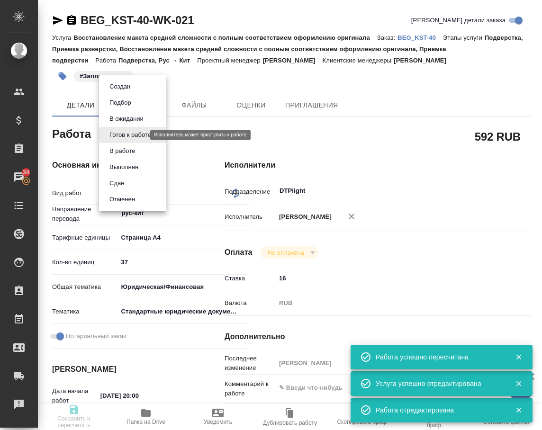
type input "Арсеньева Вера"
type input "/Clients/КС Сервис энд Консалтинг/Orders/BEG_KST-40"
type textarea "x"
type textarea "Будет доперевод апостилей и печатей, в начале каждого файла можно сверху смело …"
type textarea "x"
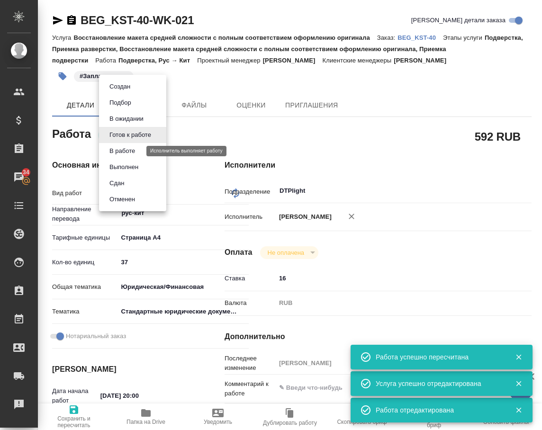
type textarea "x"
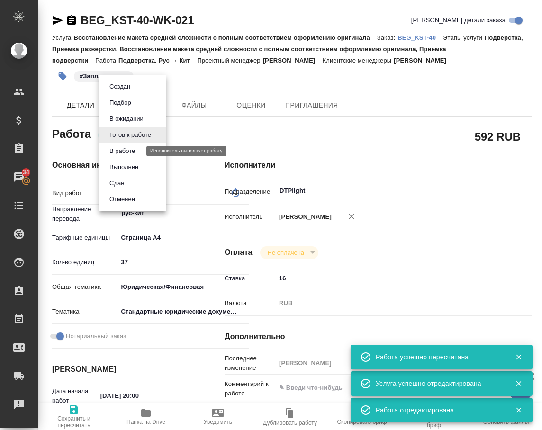
type textarea "x"
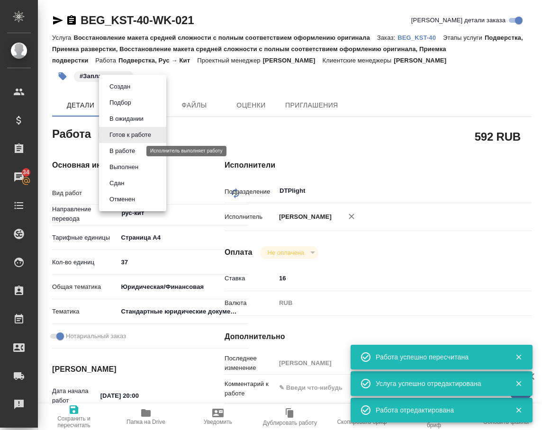
type textarea "x"
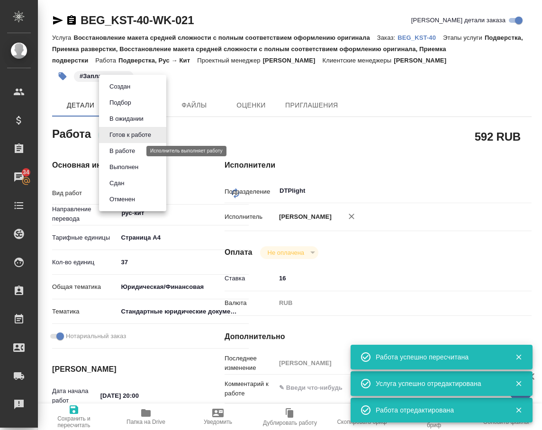
type textarea "x"
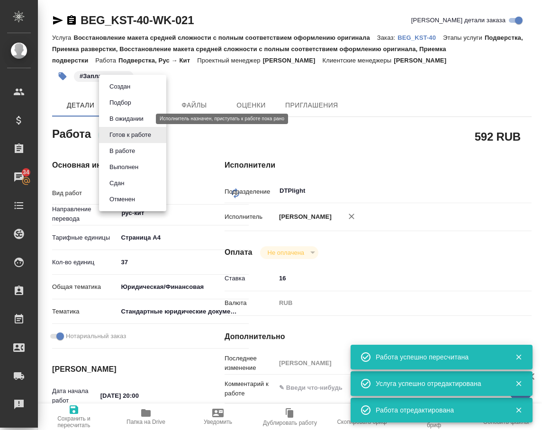
type textarea "x"
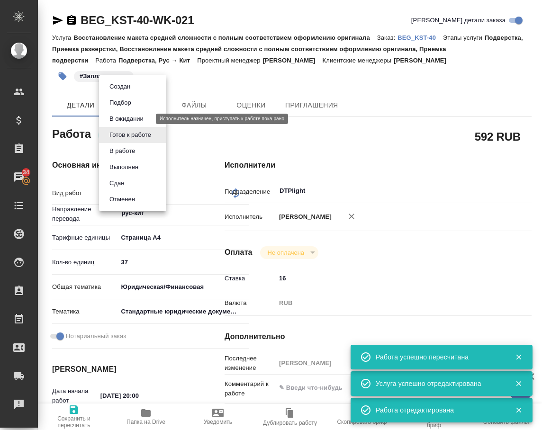
click at [132, 117] on button "В ожидании" at bounding box center [127, 119] width 40 height 10
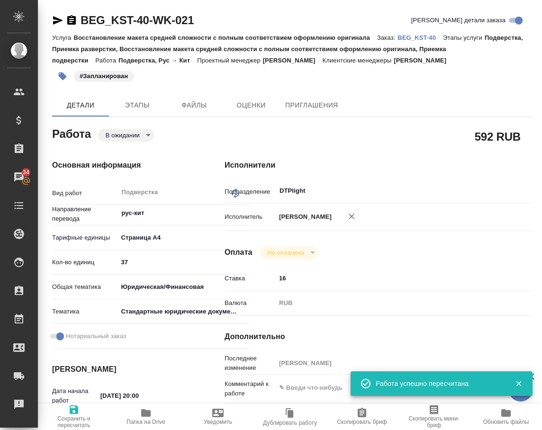
type textarea "x"
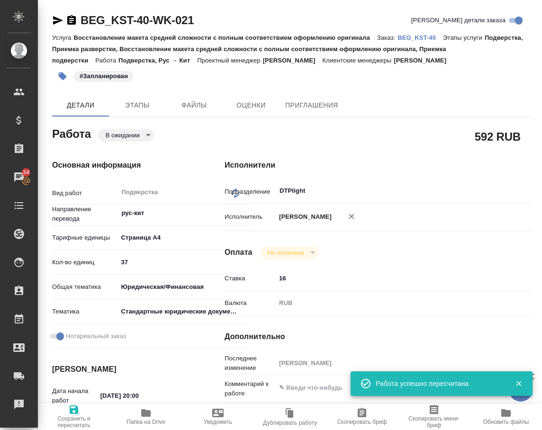
type textarea "x"
